Goal: Task Accomplishment & Management: Complete application form

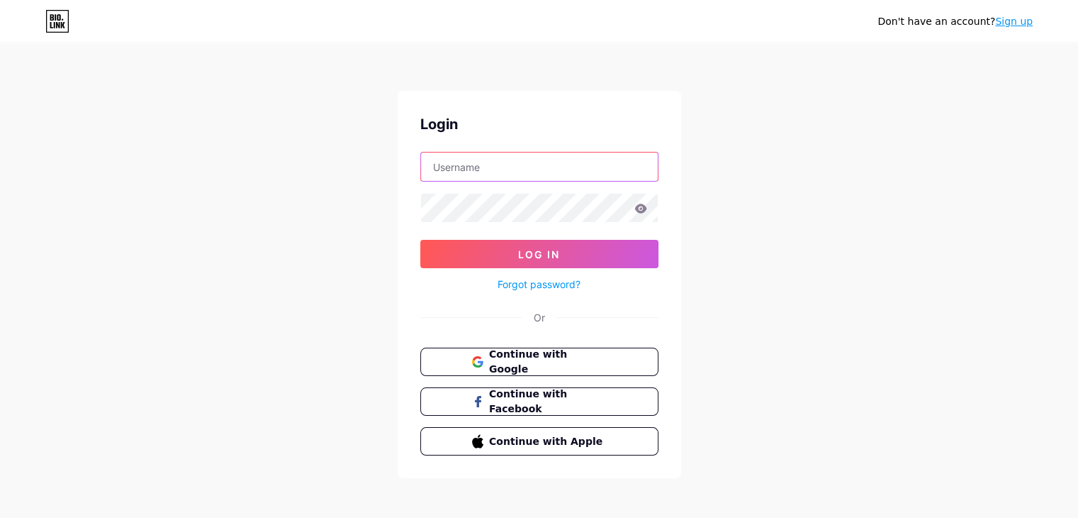
click at [508, 165] on input "text" at bounding box center [539, 166] width 237 height 28
type input "mani"
click at [644, 211] on icon at bounding box center [640, 207] width 12 height 9
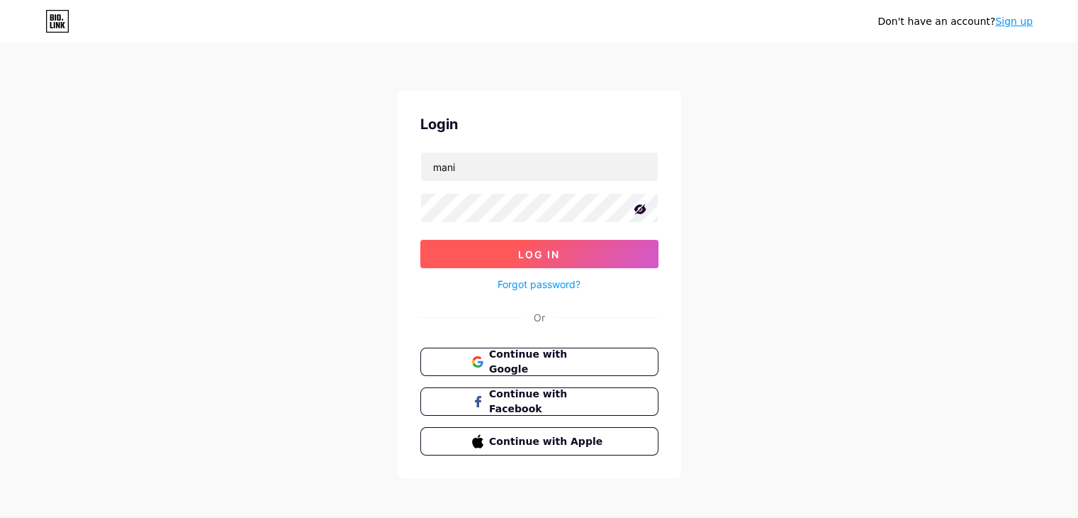
click at [559, 254] on span "Log In" at bounding box center [539, 254] width 42 height 12
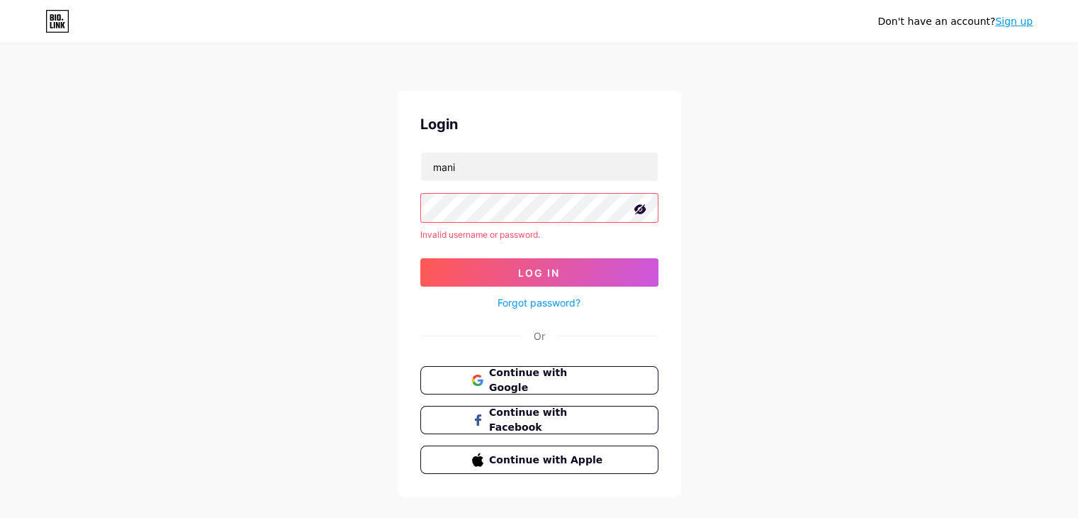
click at [547, 303] on link "Forgot password?" at bounding box center [539, 302] width 83 height 15
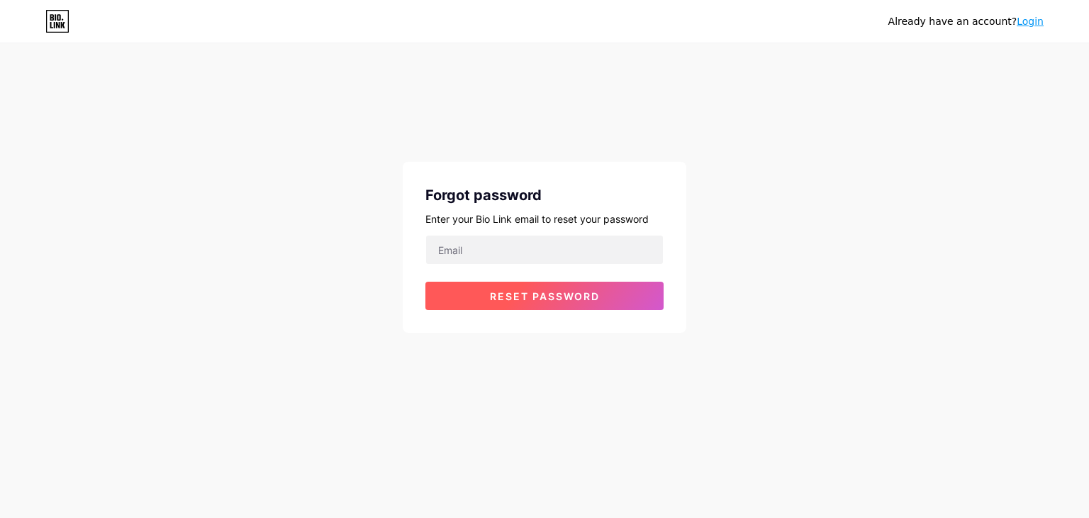
click at [560, 295] on span "Reset password" at bounding box center [545, 296] width 110 height 12
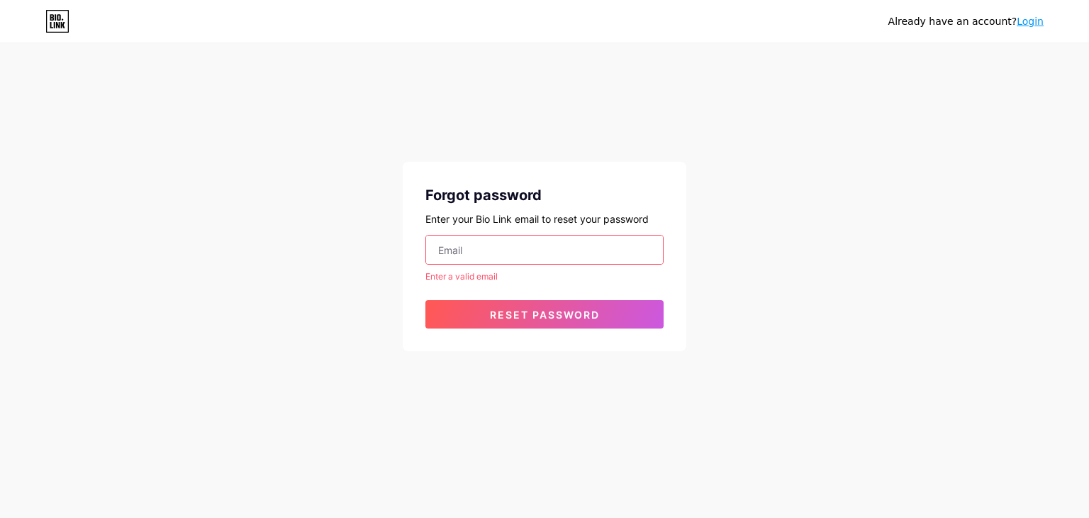
click at [470, 251] on input "email" at bounding box center [544, 249] width 237 height 28
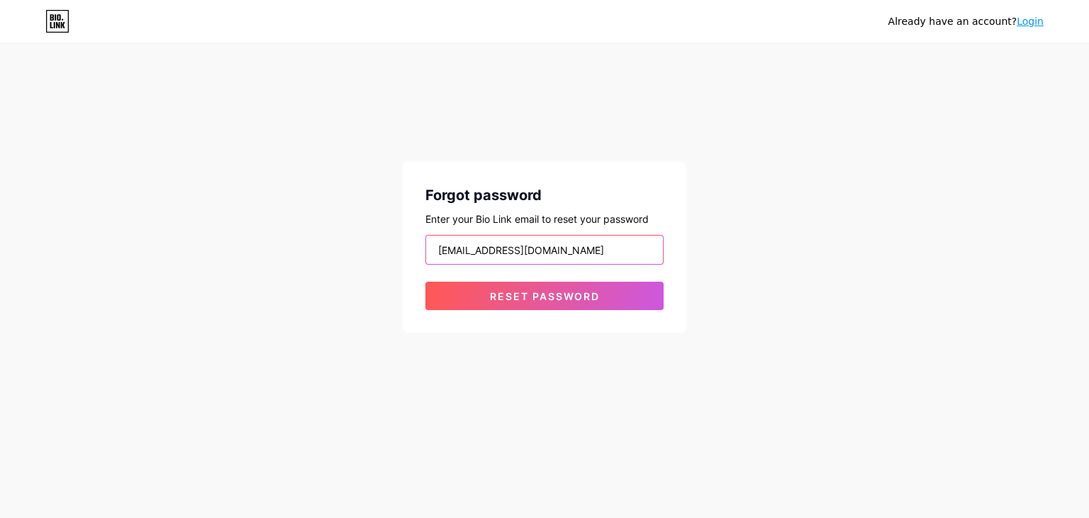
type input "[EMAIL_ADDRESS][DOMAIN_NAME]"
click at [425, 281] on button "Reset password" at bounding box center [544, 295] width 238 height 28
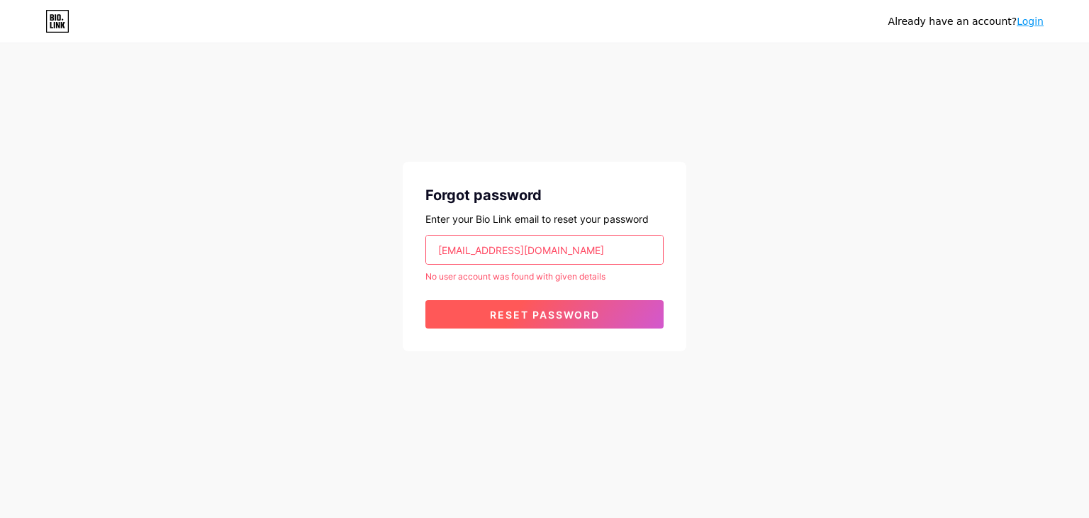
click at [572, 315] on span "Reset password" at bounding box center [545, 314] width 110 height 12
click at [1032, 23] on link "Login" at bounding box center [1030, 21] width 27 height 11
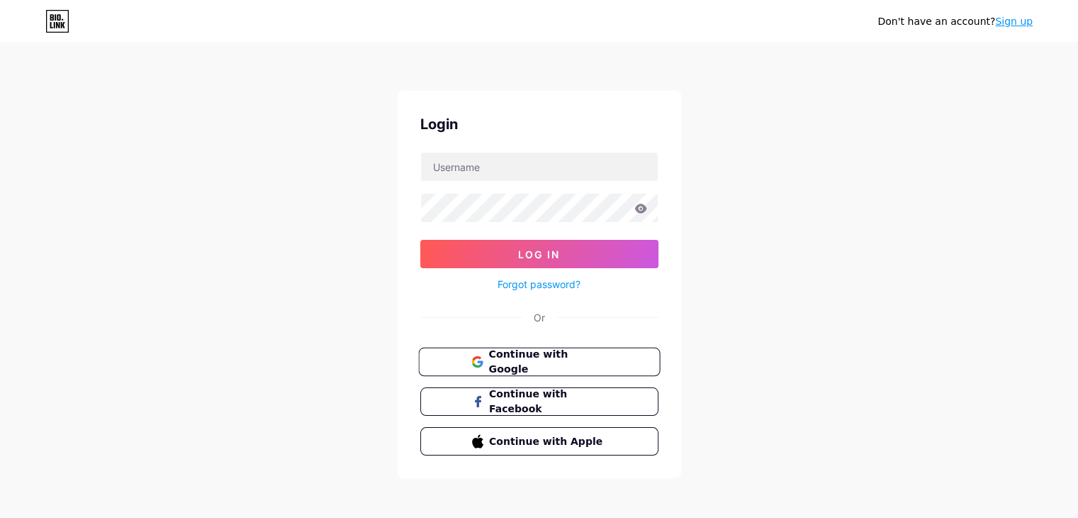
click at [565, 364] on span "Continue with Google" at bounding box center [547, 362] width 118 height 30
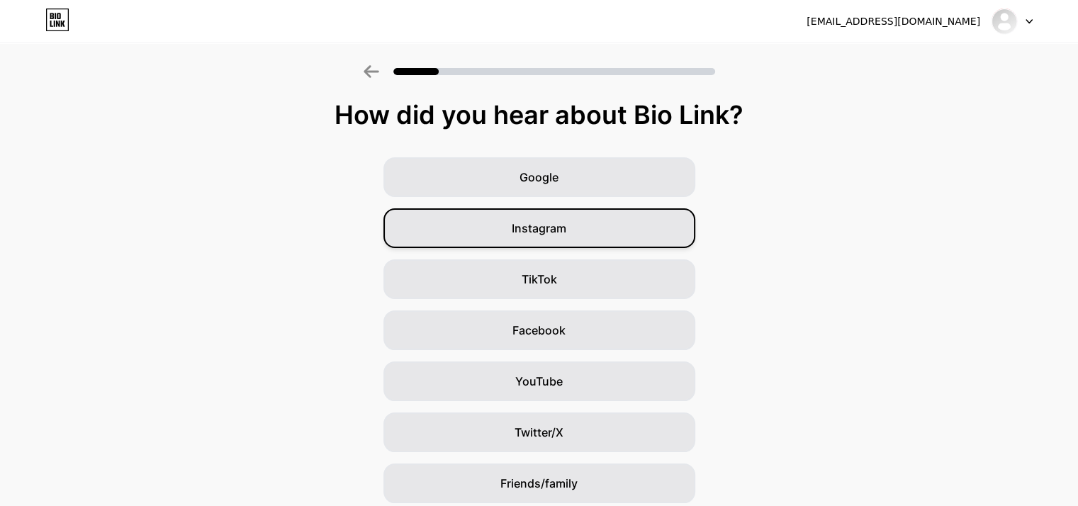
click at [570, 228] on div "Instagram" at bounding box center [540, 228] width 312 height 40
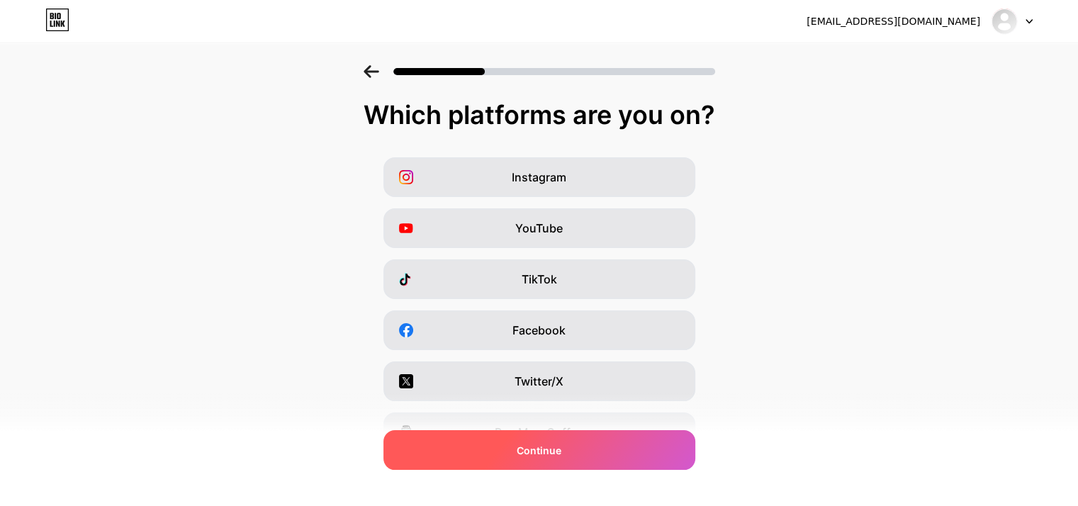
click at [590, 449] on div "Continue" at bounding box center [540, 450] width 312 height 40
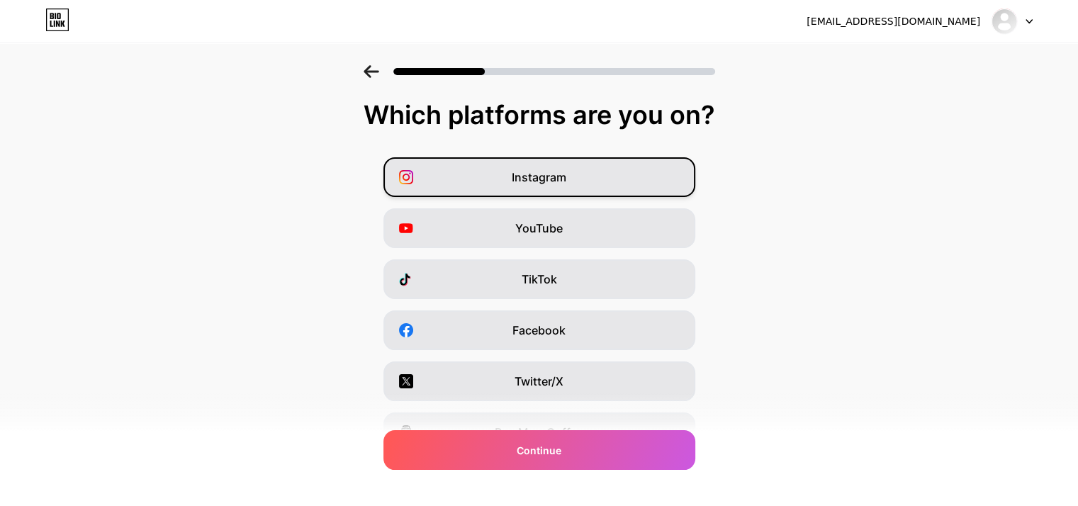
click at [583, 178] on div "Instagram" at bounding box center [540, 177] width 312 height 40
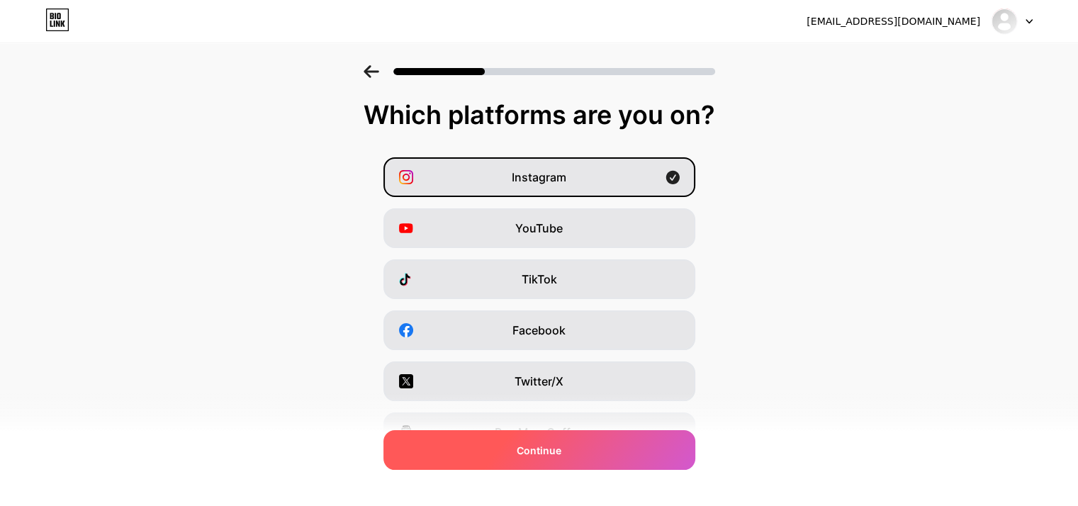
click at [559, 446] on span "Continue" at bounding box center [539, 450] width 45 height 15
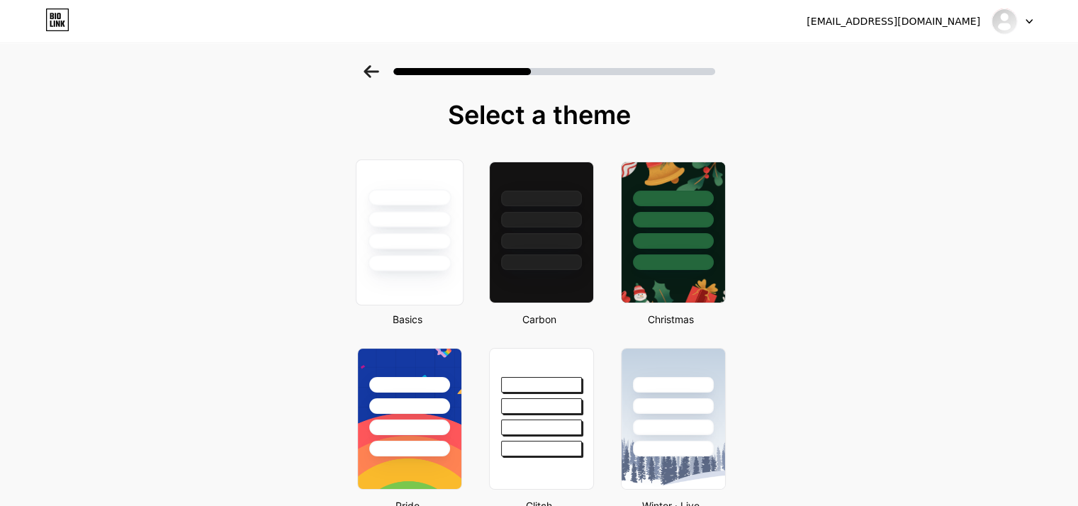
click at [381, 259] on div at bounding box center [409, 263] width 83 height 16
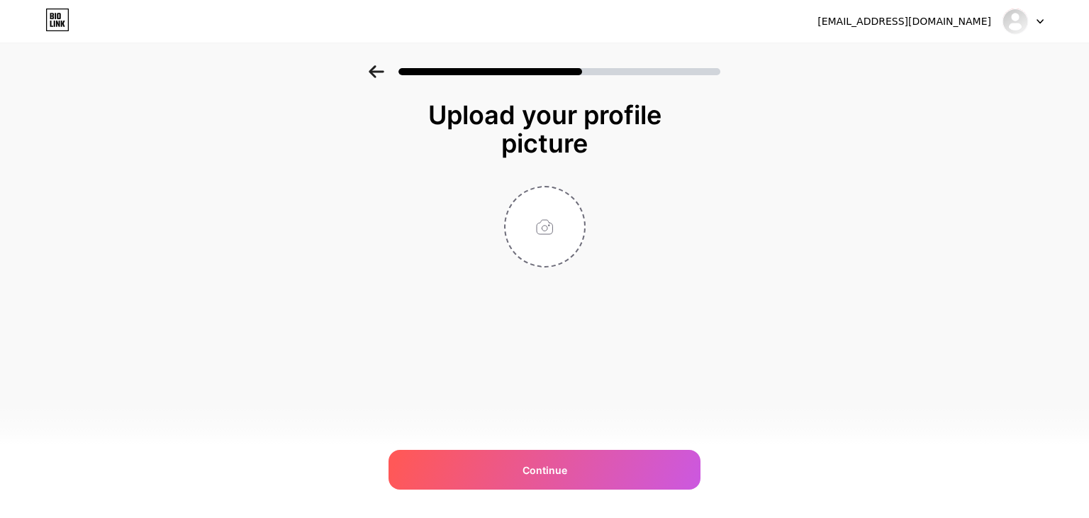
click at [374, 70] on icon at bounding box center [377, 71] width 16 height 13
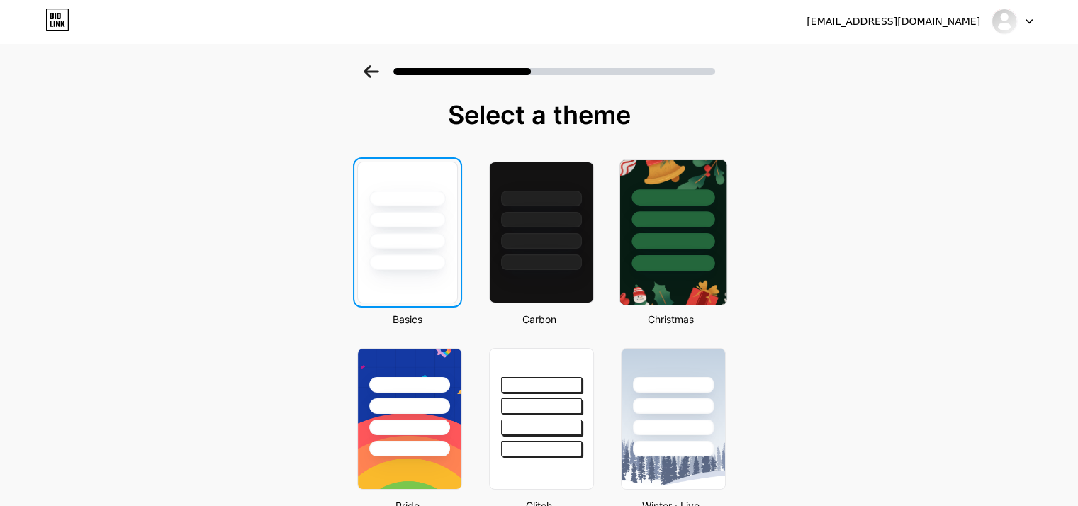
click at [675, 253] on div at bounding box center [673, 215] width 106 height 111
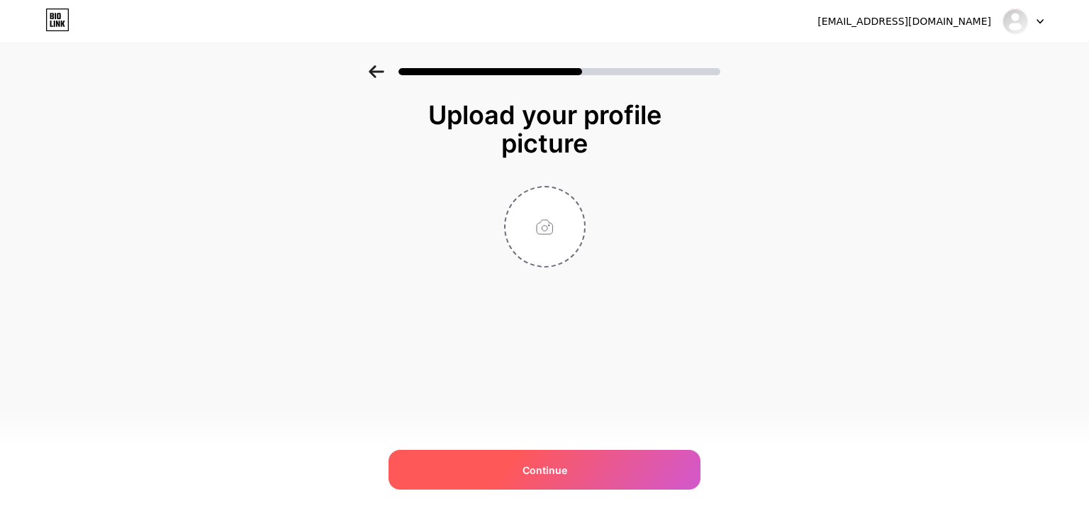
click at [577, 466] on div "Continue" at bounding box center [544, 469] width 312 height 40
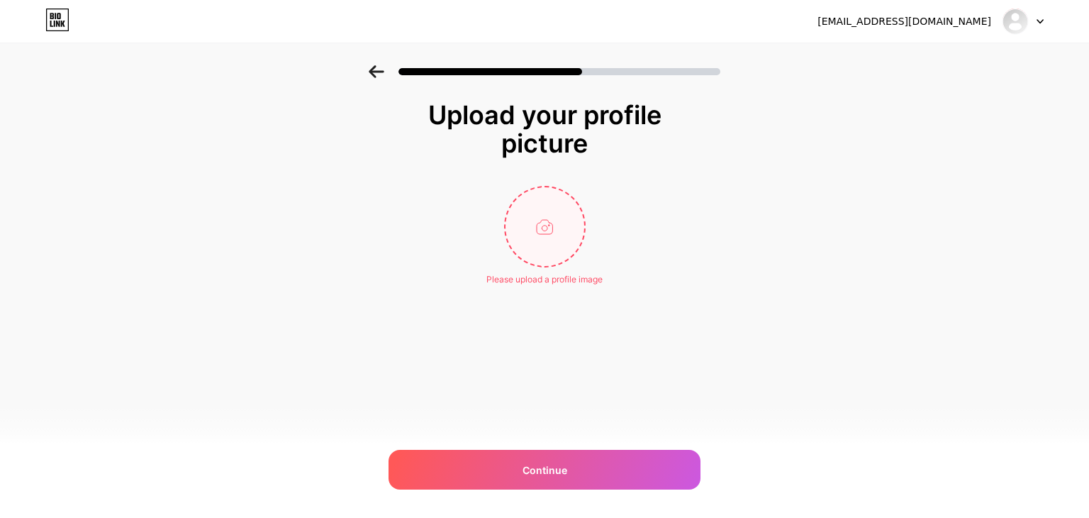
click at [547, 233] on input "file" at bounding box center [544, 226] width 79 height 79
type input "C:\fakepath\[PERSON_NAME].jpg"
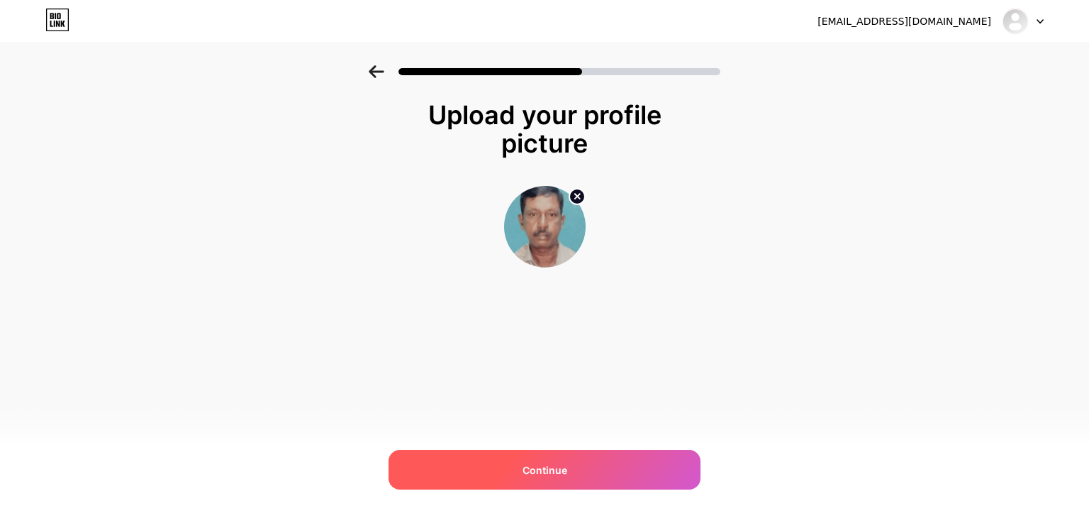
click at [561, 466] on span "Continue" at bounding box center [544, 469] width 45 height 15
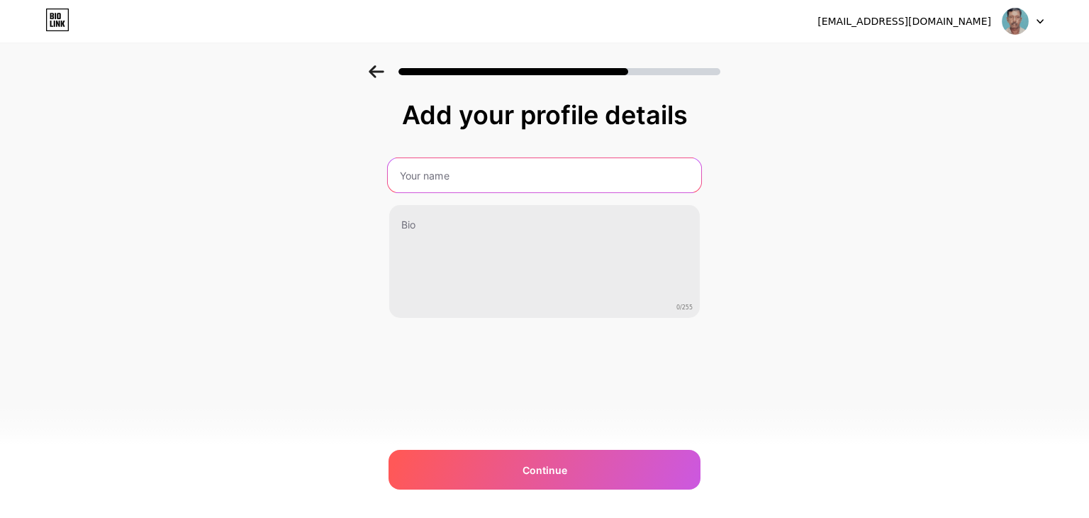
click at [482, 177] on input "text" at bounding box center [544, 175] width 313 height 34
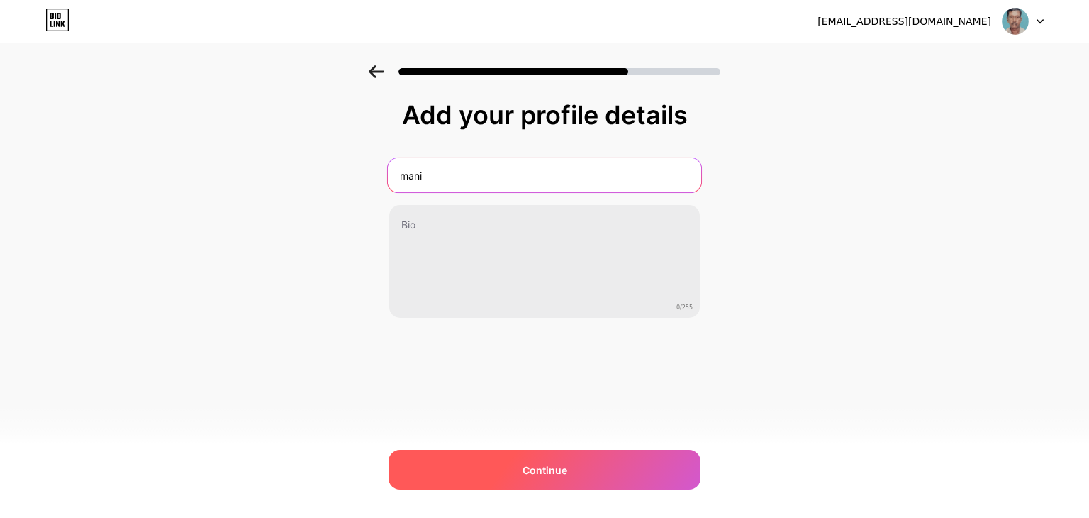
type input "mani"
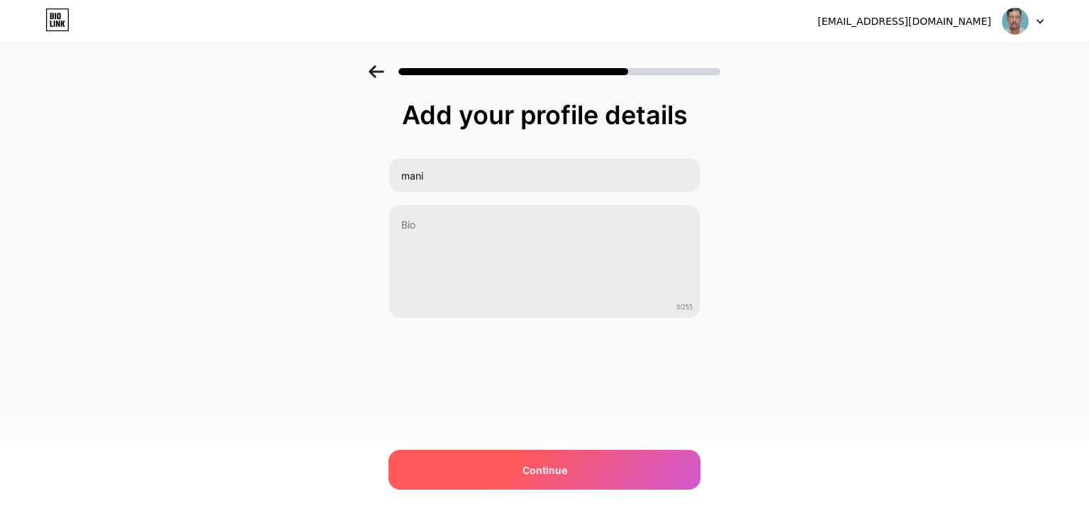
click at [566, 463] on span "Continue" at bounding box center [544, 469] width 45 height 15
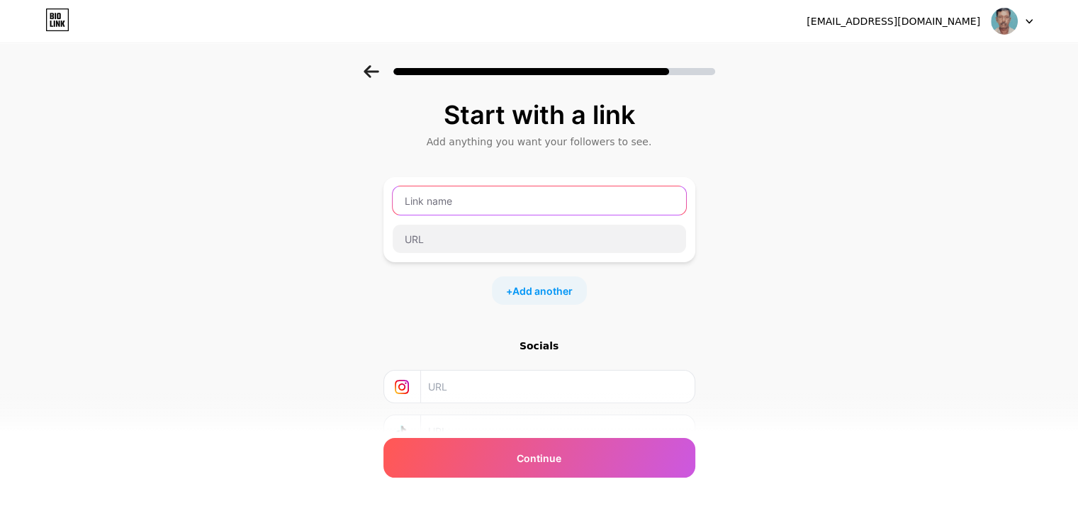
click at [468, 196] on input "text" at bounding box center [539, 200] width 293 height 28
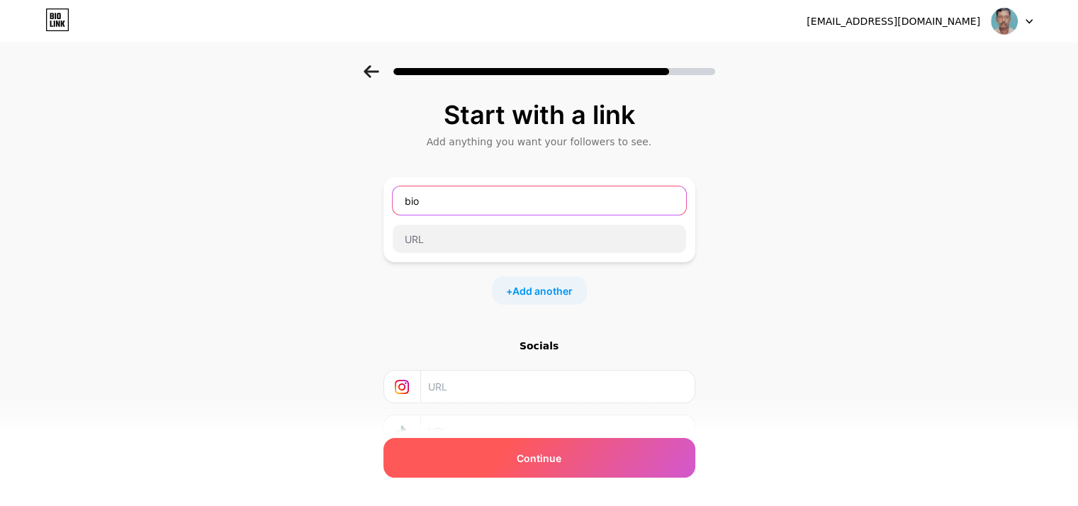
type input "bio"
click at [559, 458] on span "Continue" at bounding box center [539, 458] width 45 height 15
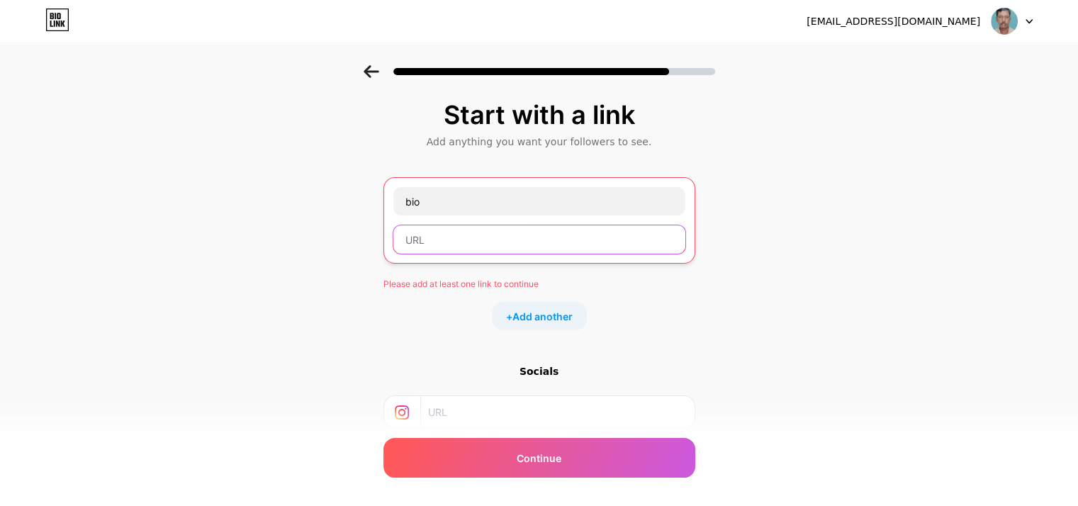
click at [432, 237] on input "text" at bounding box center [539, 239] width 292 height 28
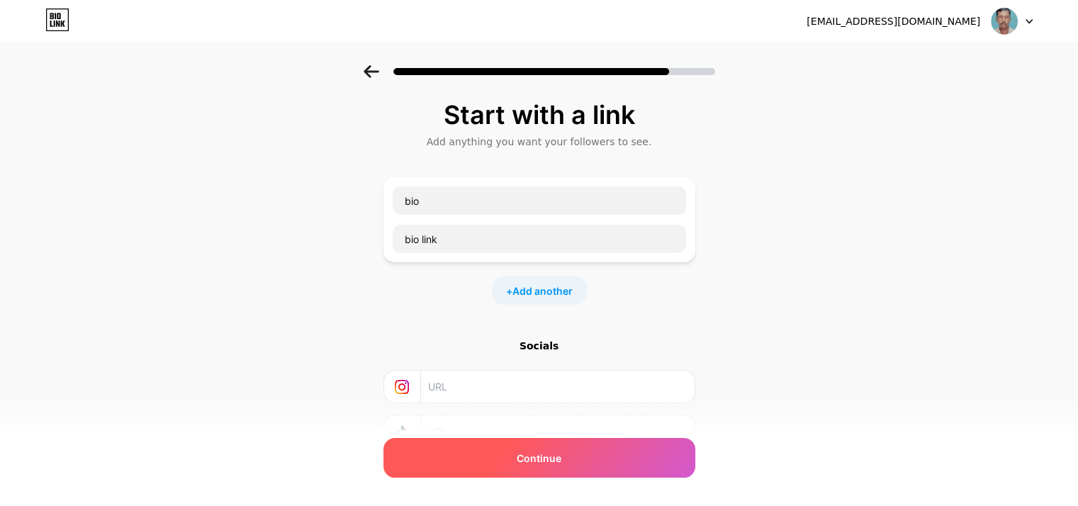
click at [570, 456] on div "Continue" at bounding box center [540, 458] width 312 height 40
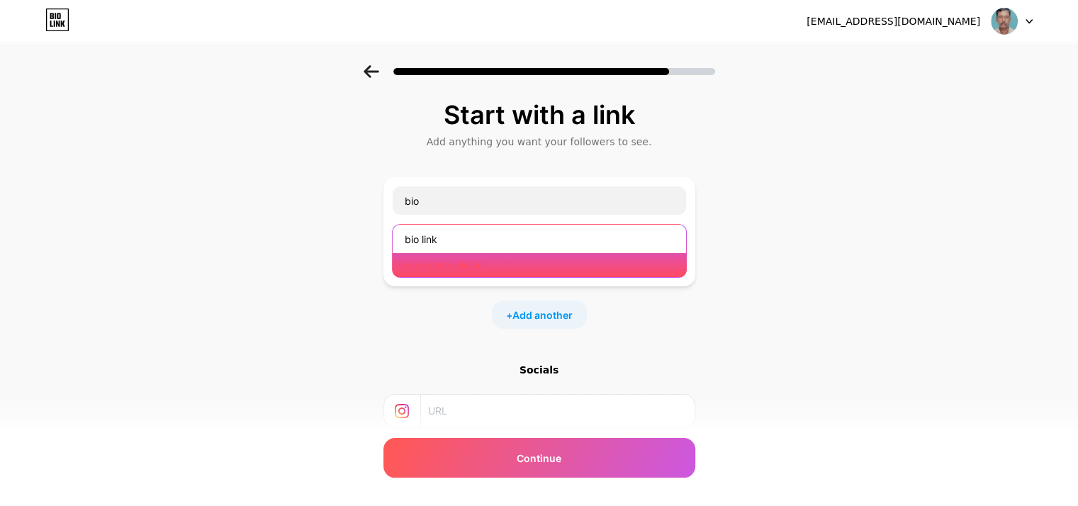
click at [458, 236] on input "bio link" at bounding box center [539, 239] width 293 height 28
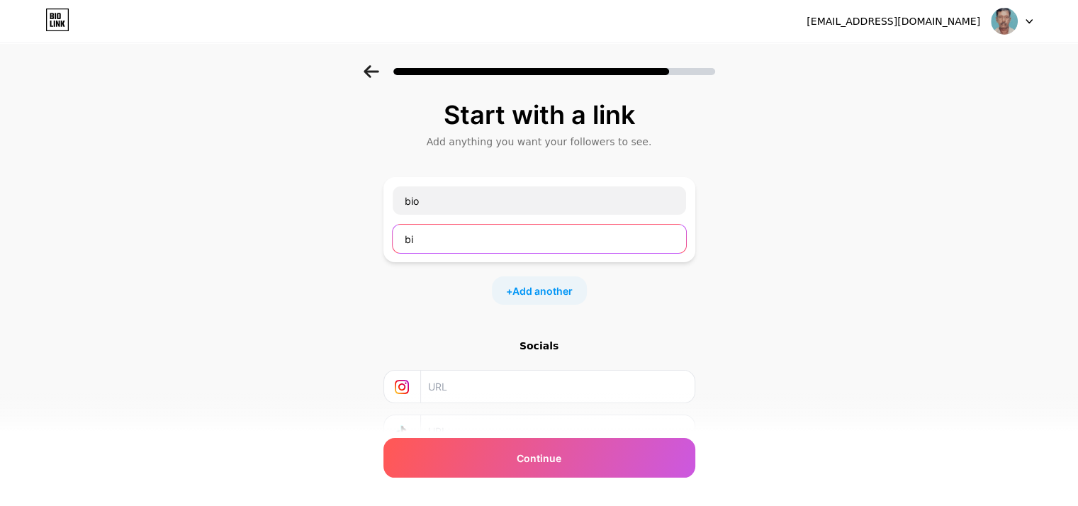
type input "b"
click at [557, 293] on span "Add another" at bounding box center [543, 291] width 60 height 15
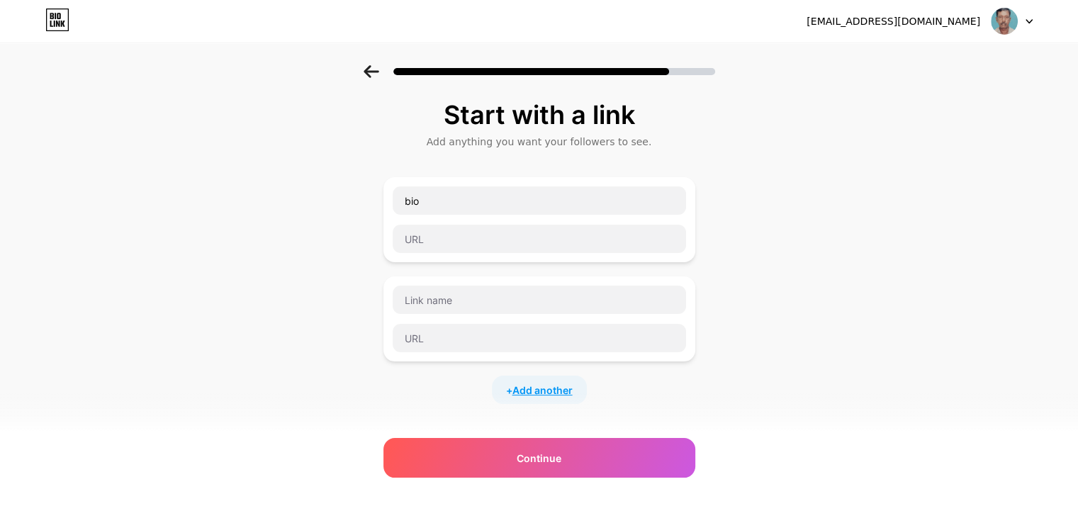
click at [551, 390] on span "Add another" at bounding box center [543, 390] width 60 height 15
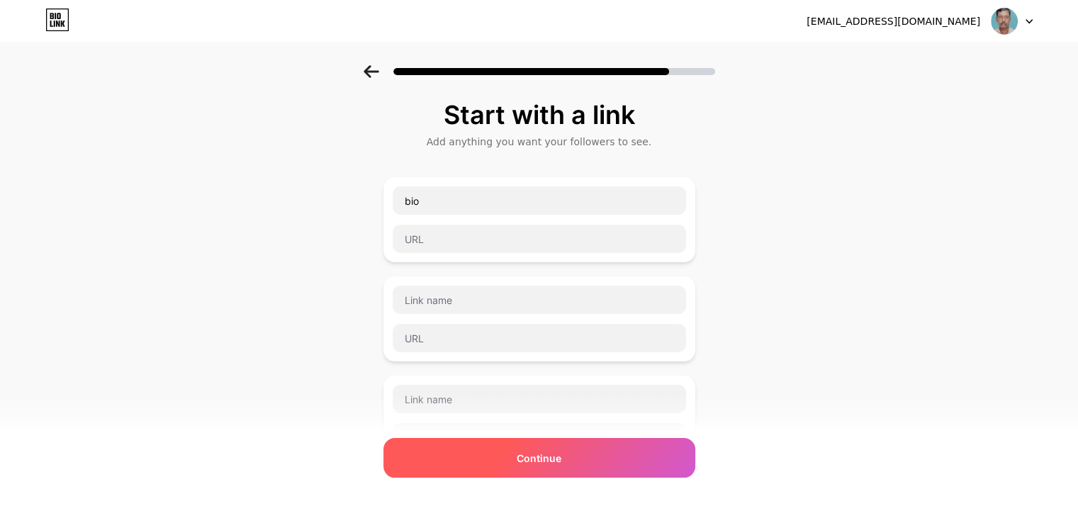
click at [552, 465] on span "Continue" at bounding box center [539, 458] width 45 height 15
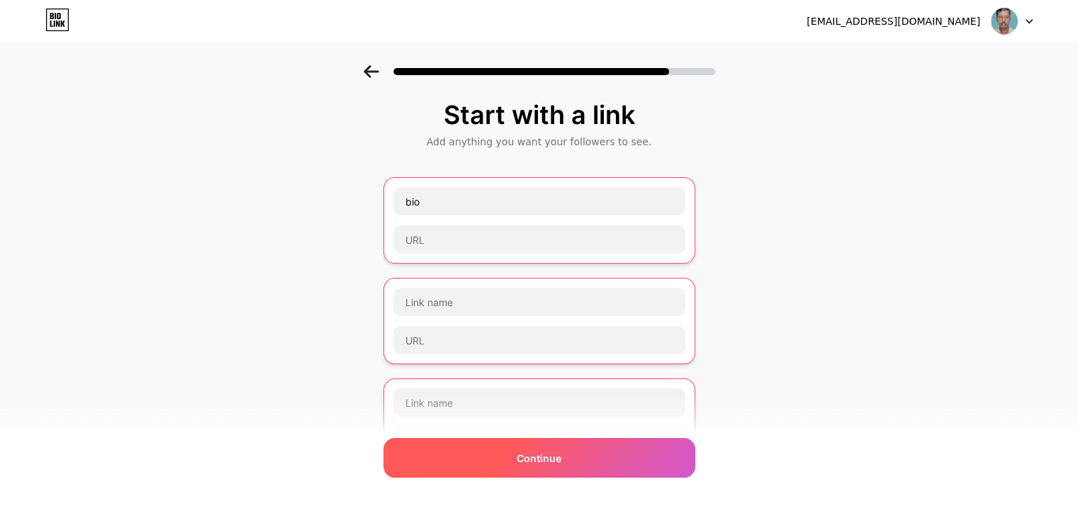
click at [552, 465] on span "Continue" at bounding box center [539, 458] width 45 height 15
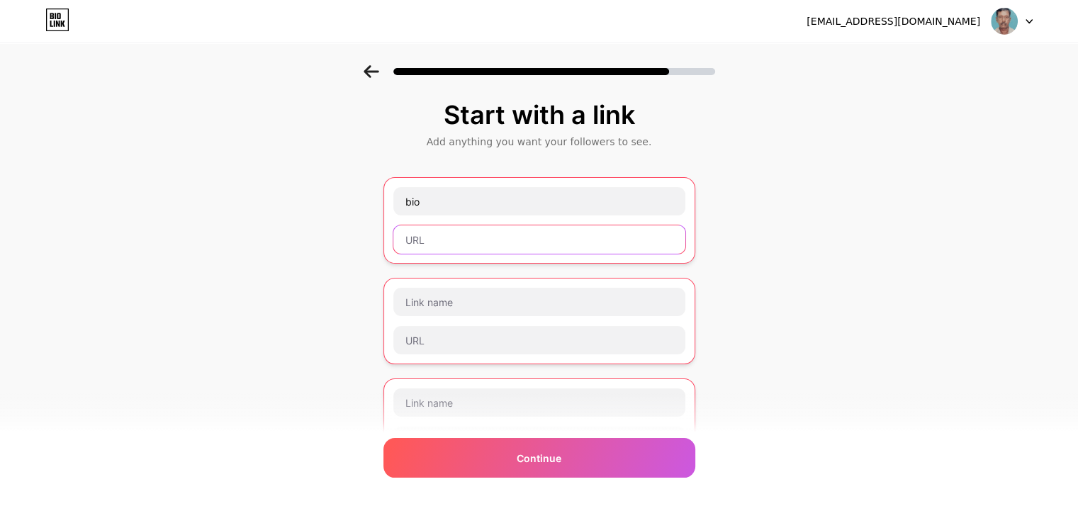
click at [457, 237] on input "text" at bounding box center [539, 239] width 292 height 28
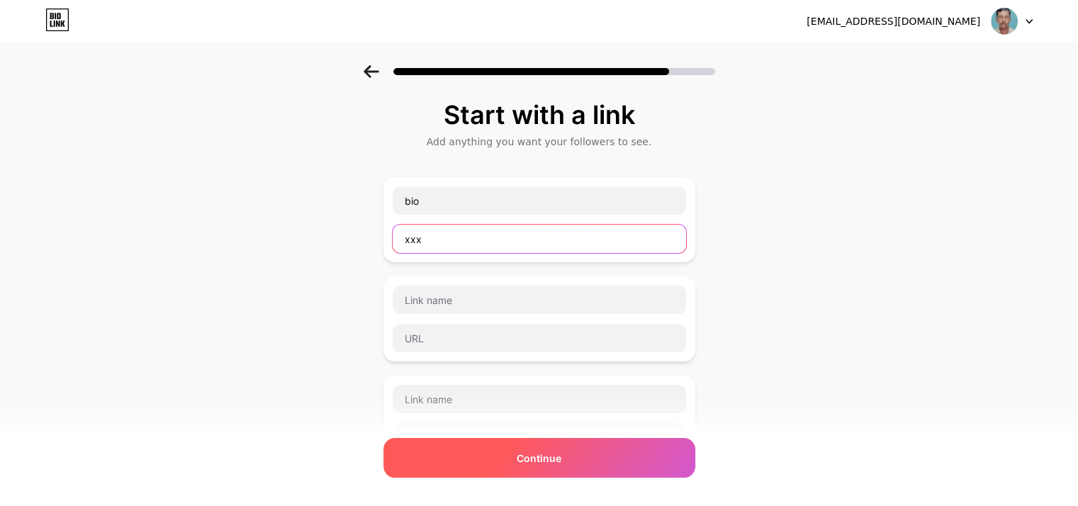
type input "xxx"
click at [548, 454] on span "Continue" at bounding box center [539, 458] width 45 height 15
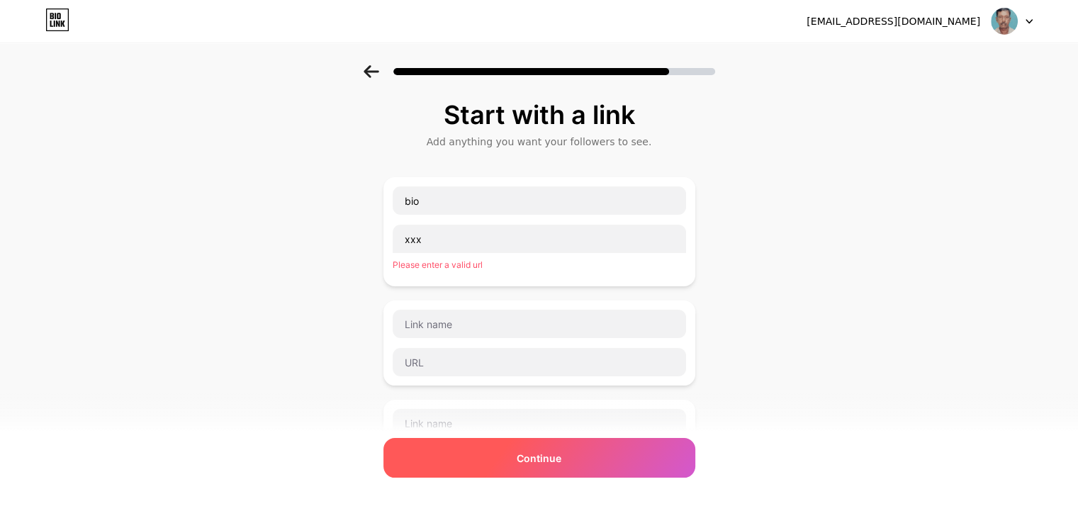
click at [533, 453] on span "Continue" at bounding box center [539, 458] width 45 height 15
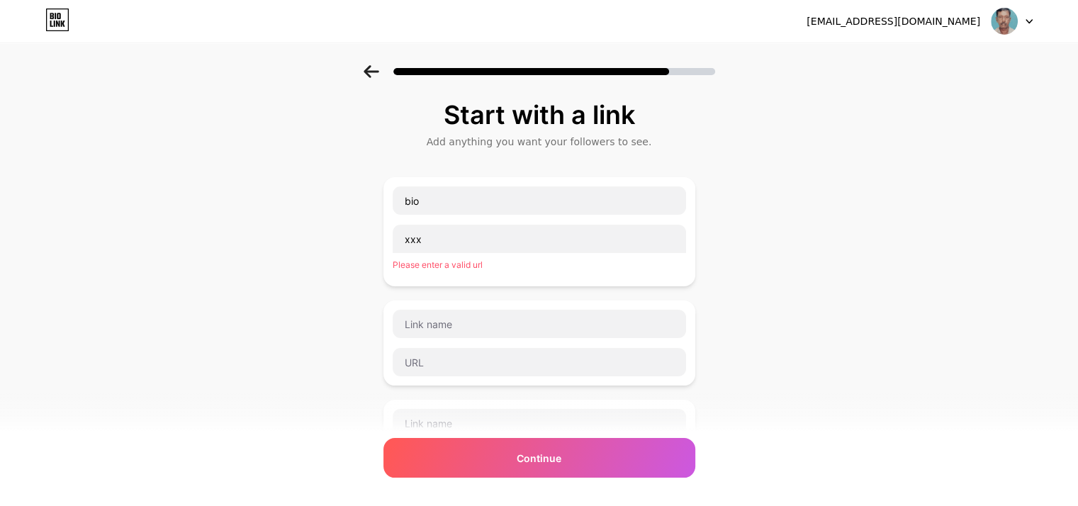
scroll to position [334, 0]
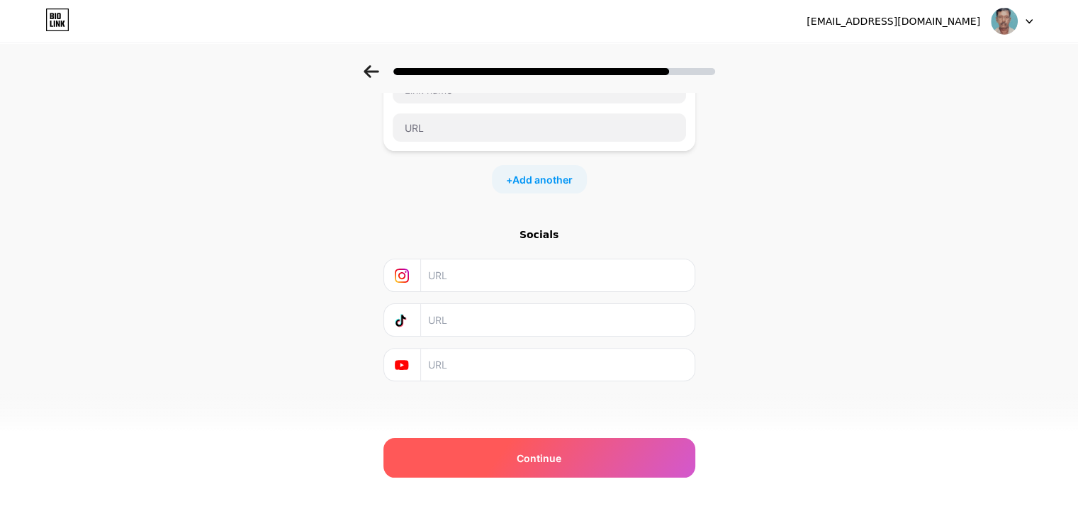
click at [544, 463] on span "Continue" at bounding box center [539, 458] width 45 height 15
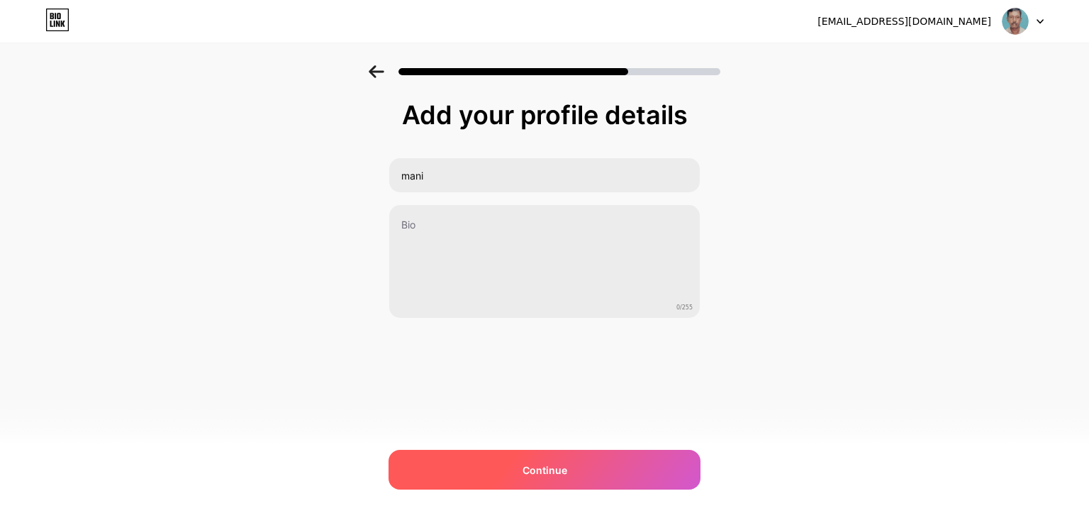
click at [557, 468] on span "Continue" at bounding box center [544, 469] width 45 height 15
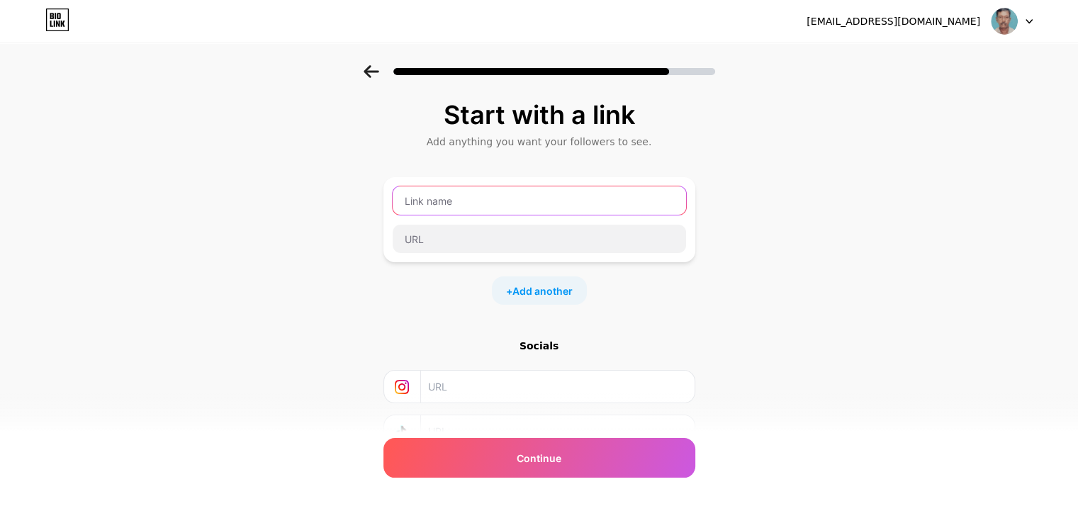
click at [461, 202] on input "text" at bounding box center [539, 200] width 293 height 28
type input "mani"
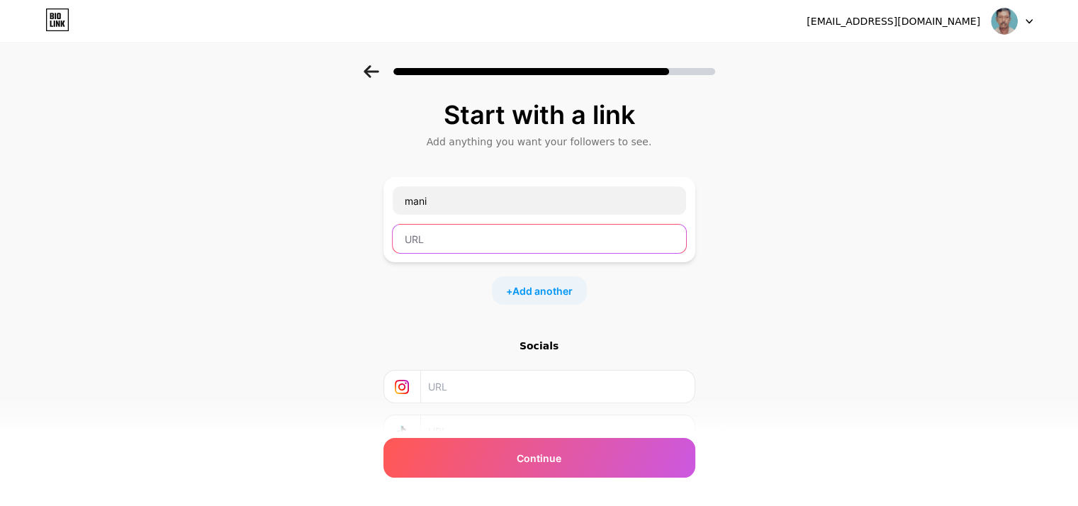
click at [423, 245] on input "text" at bounding box center [539, 239] width 293 height 28
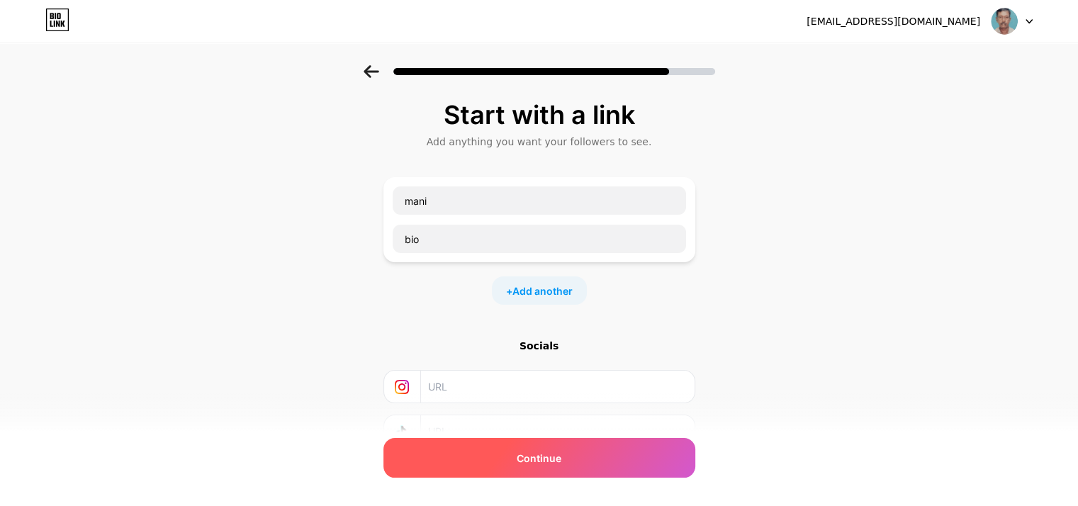
click at [542, 458] on span "Continue" at bounding box center [539, 458] width 45 height 15
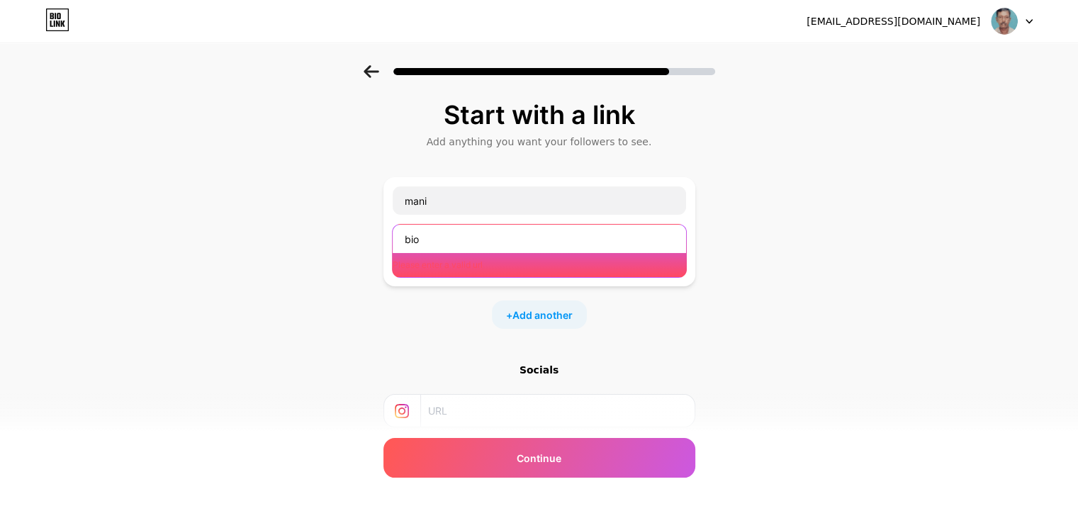
click at [430, 240] on input "bio" at bounding box center [539, 239] width 293 height 28
type input "b"
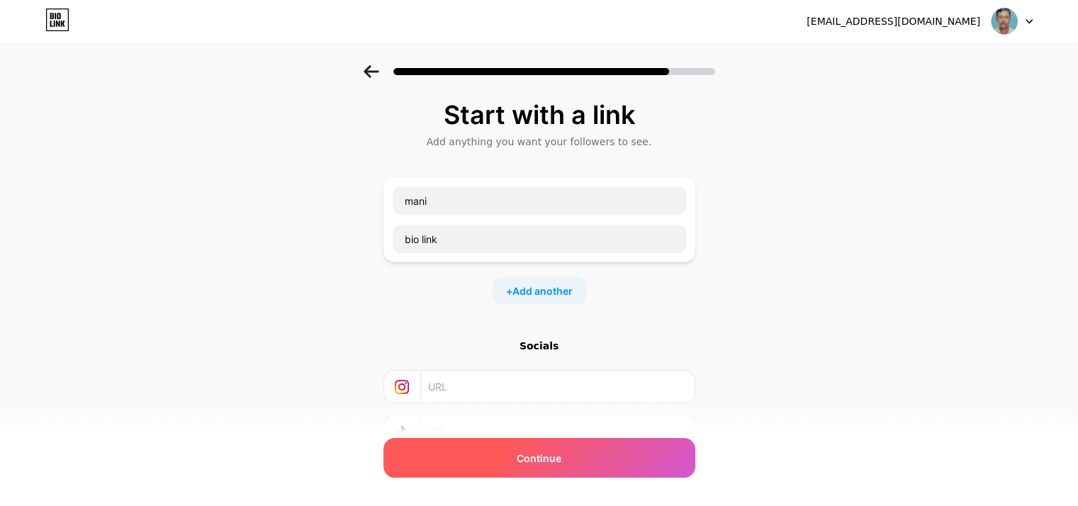
click at [561, 454] on span "Continue" at bounding box center [539, 458] width 45 height 15
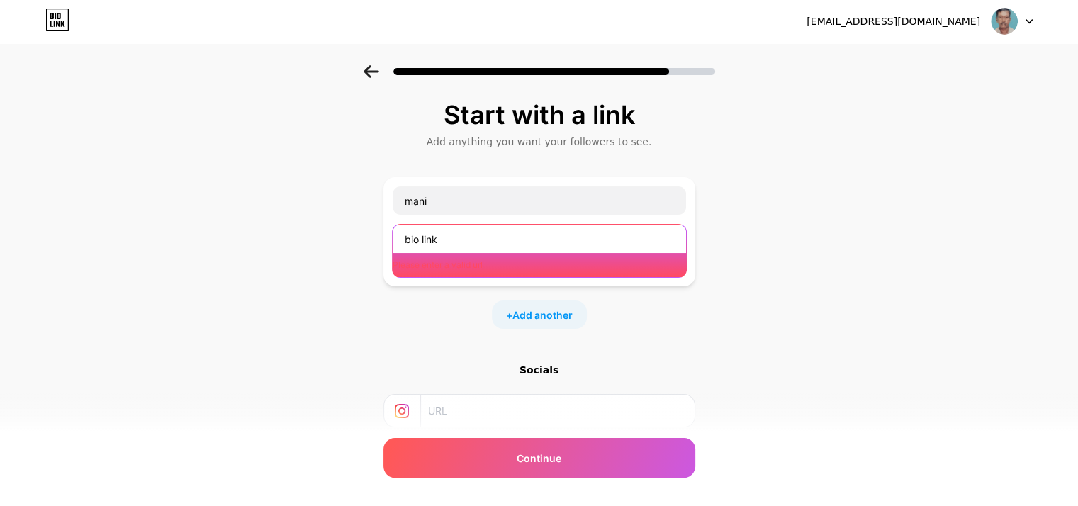
click at [452, 239] on input "bio link" at bounding box center [539, 239] width 293 height 28
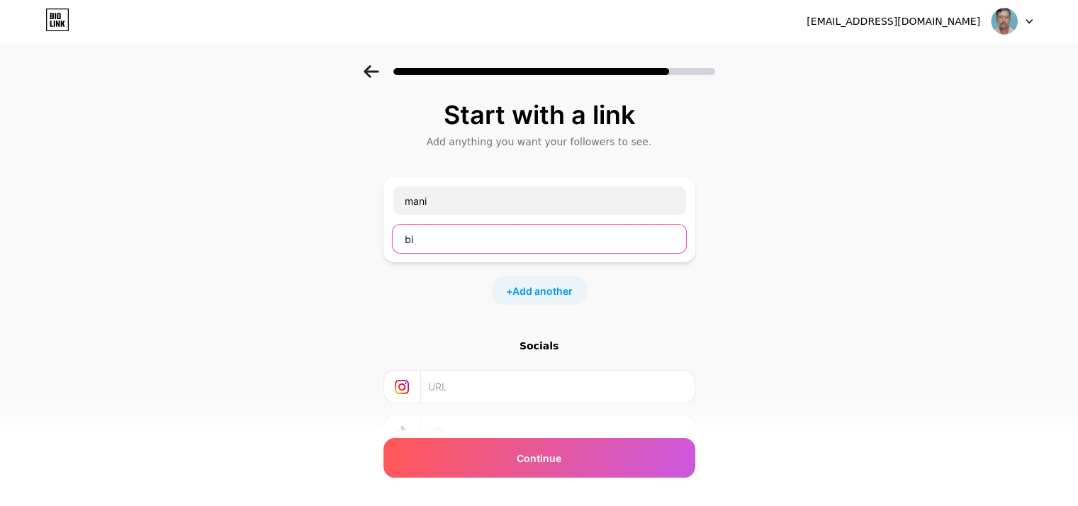
type input "b"
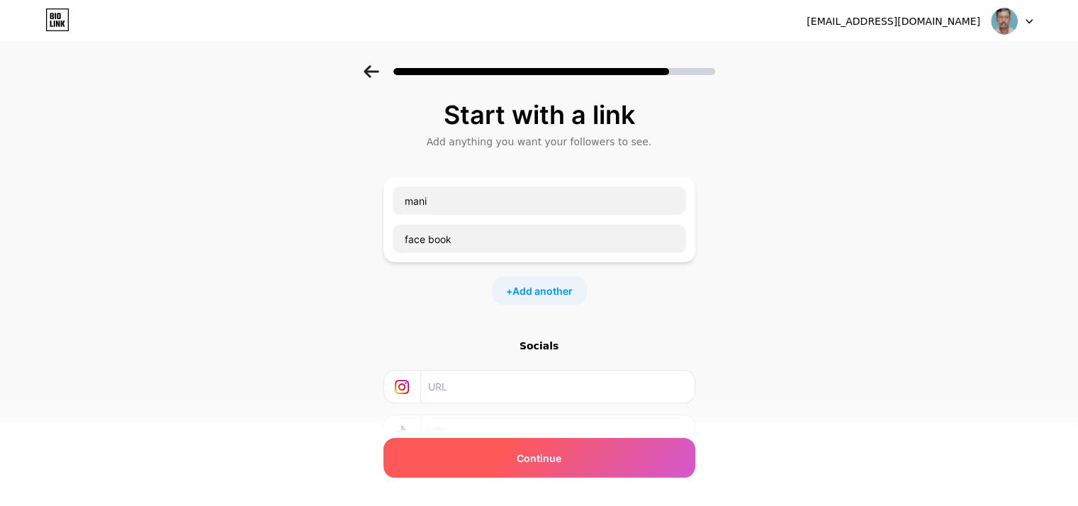
click at [547, 463] on span "Continue" at bounding box center [539, 458] width 45 height 15
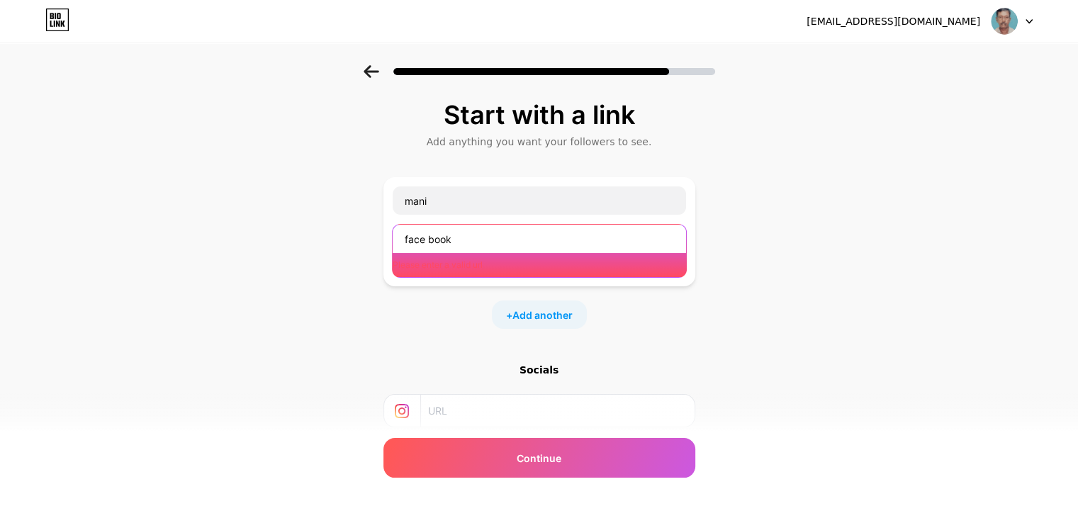
click at [476, 237] on input "face book" at bounding box center [539, 239] width 293 height 28
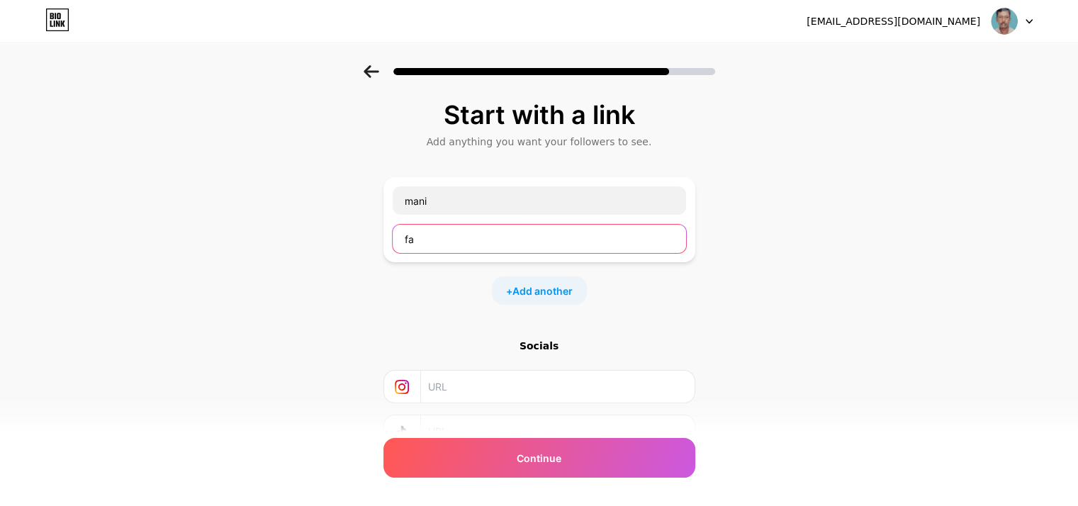
type input "f"
